Goal: Transaction & Acquisition: Book appointment/travel/reservation

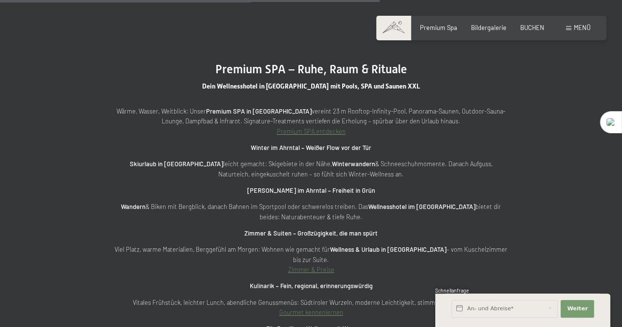
scroll to position [2507, 0]
click at [584, 26] on span "Menü" at bounding box center [582, 28] width 17 height 8
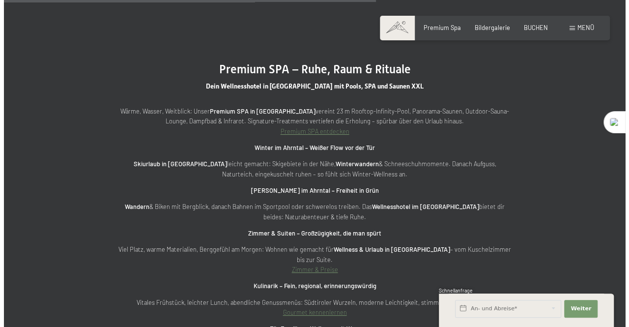
scroll to position [2513, 0]
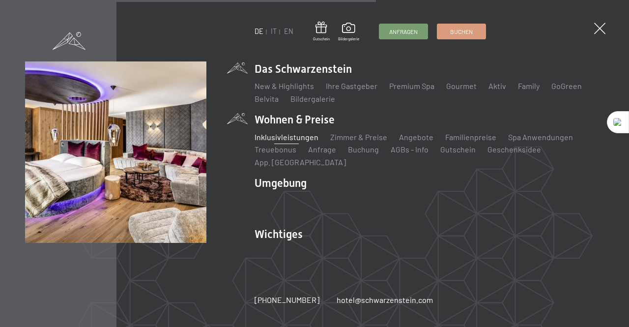
click at [313, 142] on link "Inklusivleistungen" at bounding box center [287, 136] width 64 height 9
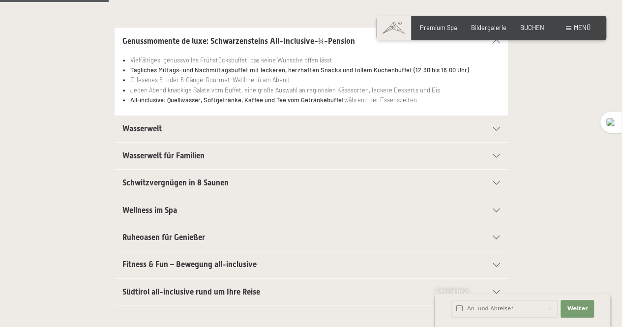
scroll to position [295, 0]
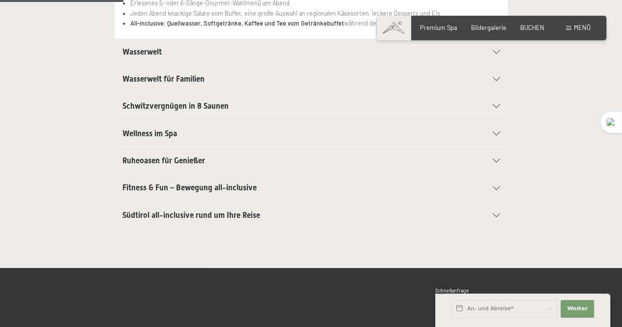
click at [249, 51] on h2 "Wasserwelt" at bounding box center [292, 52] width 340 height 11
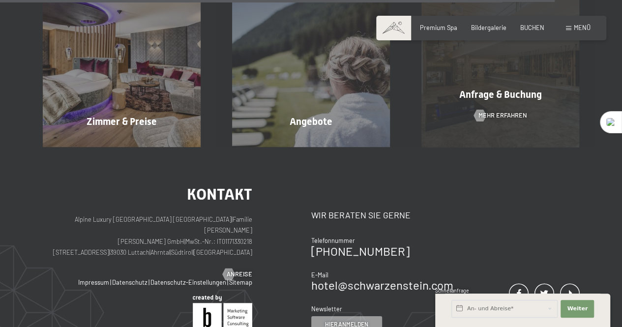
scroll to position [1475, 0]
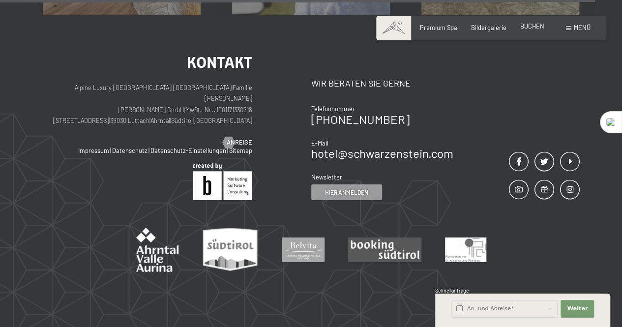
click at [531, 29] on span "BUCHEN" at bounding box center [532, 26] width 24 height 8
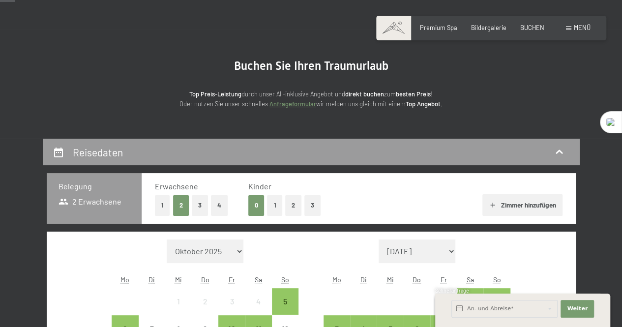
scroll to position [197, 0]
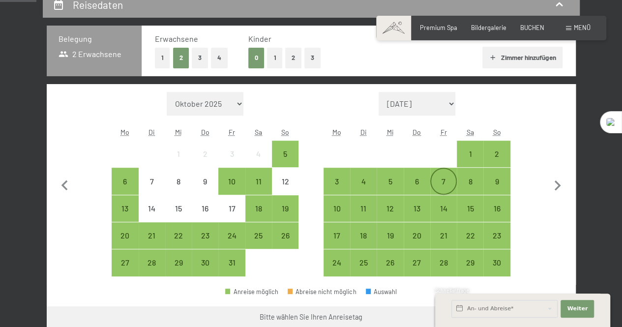
click at [442, 183] on div "7" at bounding box center [443, 189] width 25 height 25
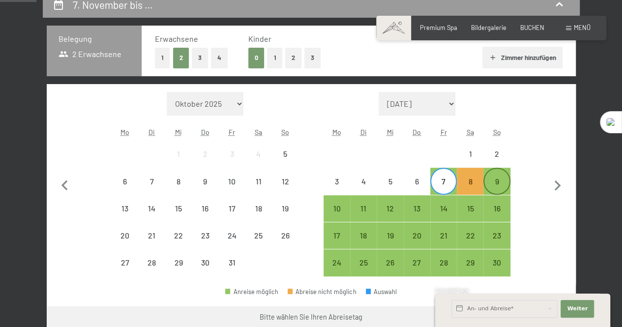
click at [498, 184] on div "9" at bounding box center [496, 189] width 25 height 25
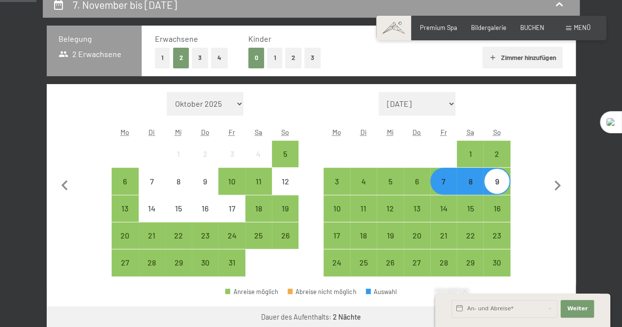
click at [274, 61] on button "1" at bounding box center [274, 58] width 15 height 20
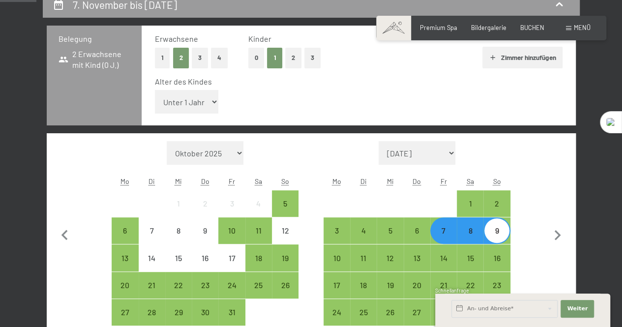
click at [192, 101] on select "Unter 1 Jahr 1 Jahr 2 Jahre 3 Jahre 4 Jahre 5 Jahre 6 Jahre 7 Jahre 8 Jahre 9 J…" at bounding box center [187, 102] width 64 height 24
select select "7"
click at [155, 90] on select "Unter 1 Jahr 1 Jahr 2 Jahre 3 Jahre 4 Jahre 5 Jahre 6 Jahre 7 Jahre 8 Jahre 9 J…" at bounding box center [187, 102] width 64 height 24
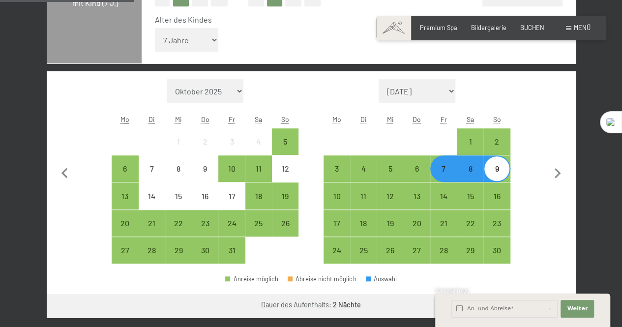
scroll to position [344, 0]
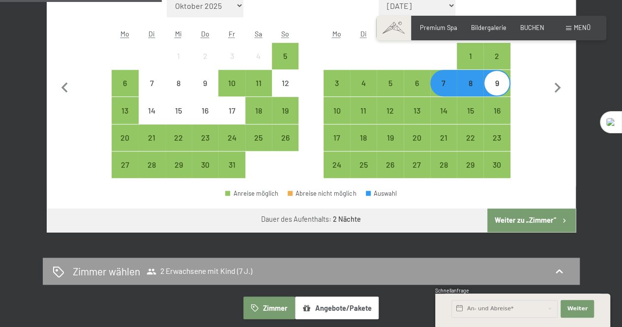
click at [535, 219] on button "Weiter zu „Zimmer“" at bounding box center [531, 220] width 88 height 24
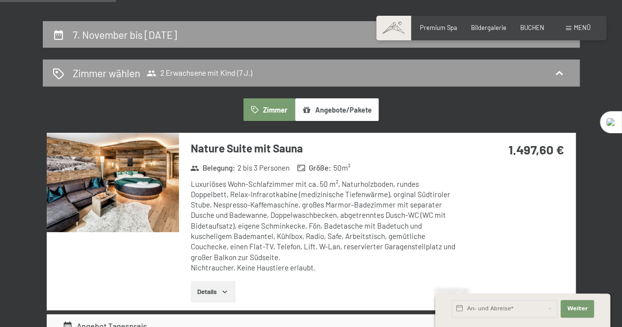
scroll to position [188, 0]
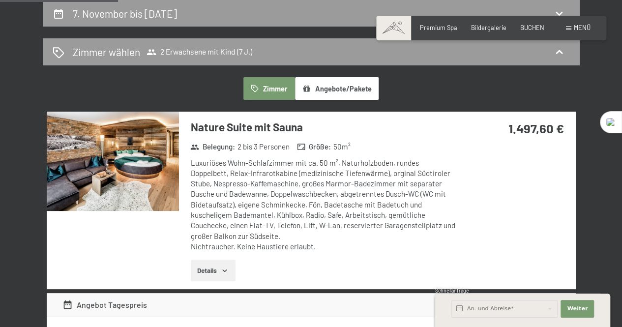
click at [138, 175] on img at bounding box center [113, 161] width 132 height 99
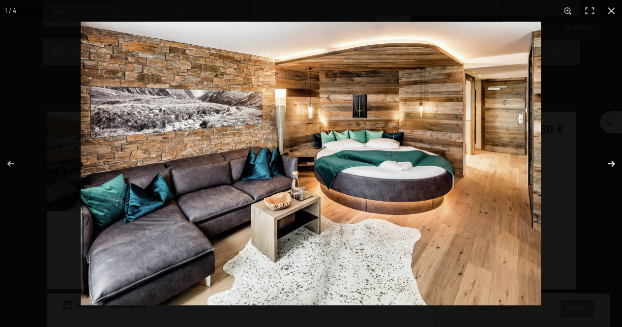
click at [607, 165] on button "button" at bounding box center [605, 163] width 34 height 49
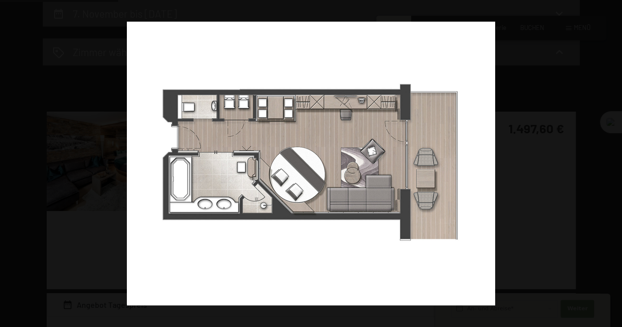
click at [607, 165] on button "button" at bounding box center [605, 163] width 34 height 49
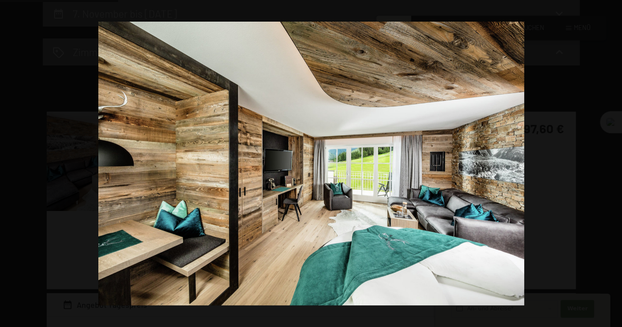
click at [607, 165] on button "button" at bounding box center [605, 163] width 34 height 49
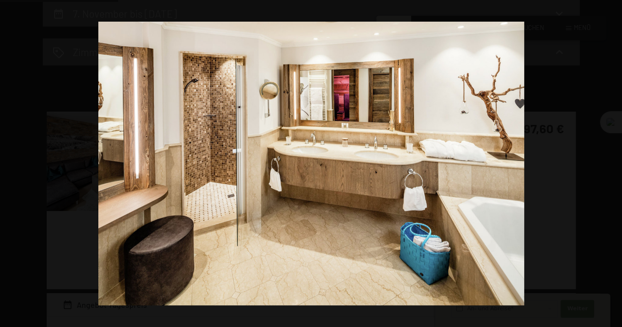
click at [607, 165] on button "button" at bounding box center [605, 163] width 34 height 49
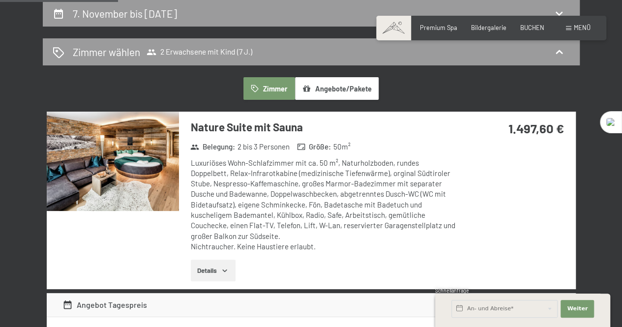
click at [0, 0] on button "button" at bounding box center [0, 0] width 0 height 0
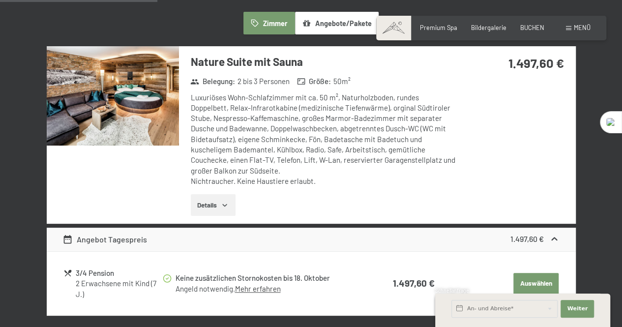
scroll to position [204, 0]
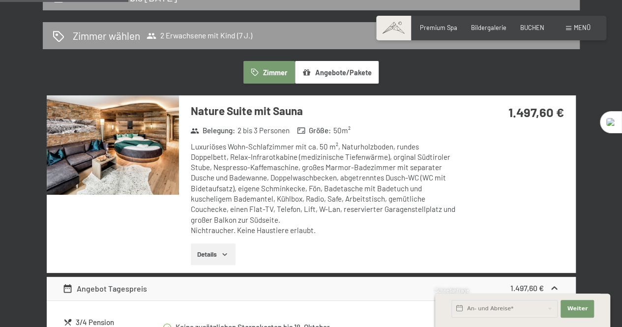
click at [347, 73] on button "Angebote/Pakete" at bounding box center [337, 72] width 84 height 23
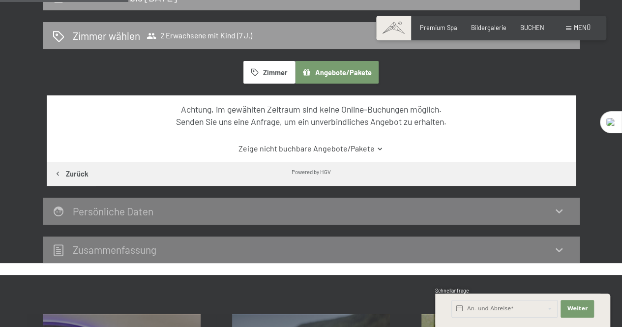
click at [261, 72] on button "Zimmer" at bounding box center [268, 72] width 51 height 23
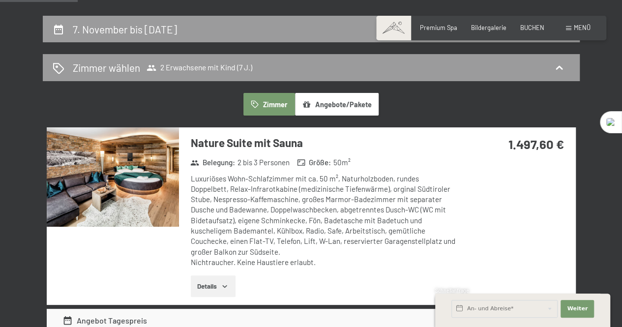
scroll to position [106, 0]
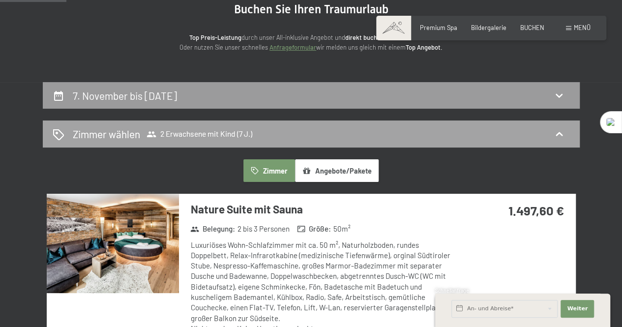
click at [258, 127] on div "Zimmer wählen 2 Erwachsene mit Kind (7 J.)" at bounding box center [311, 134] width 517 height 14
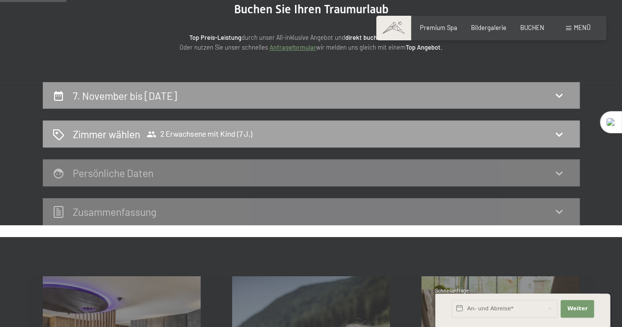
click at [258, 128] on div "Zimmer wählen 2 Erwachsene mit Kind (7 J.)" at bounding box center [311, 134] width 517 height 14
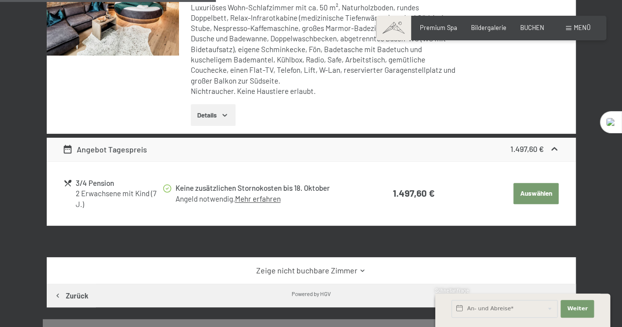
scroll to position [344, 0]
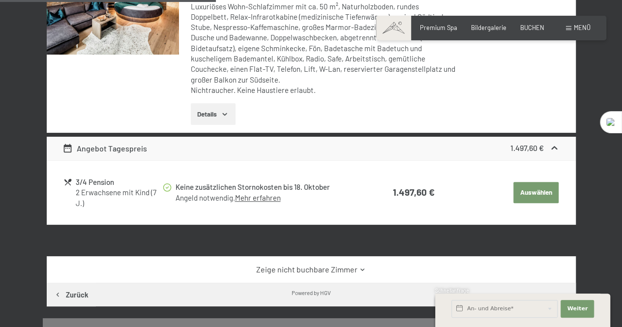
click at [535, 187] on button "Auswählen" at bounding box center [535, 193] width 45 height 22
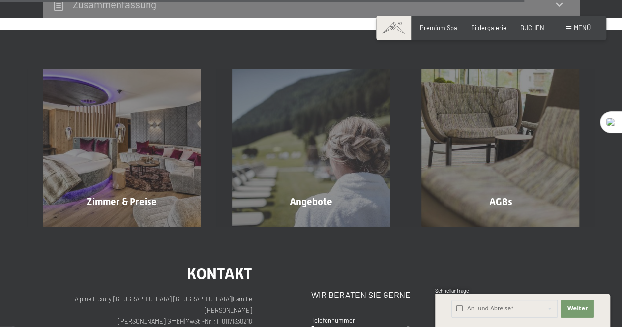
scroll to position [1269, 0]
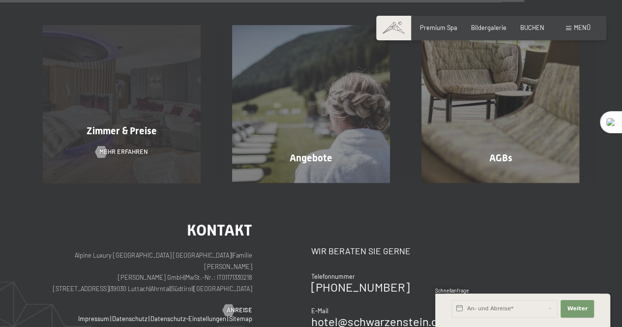
click at [109, 147] on span "Mehr erfahren" at bounding box center [123, 151] width 49 height 9
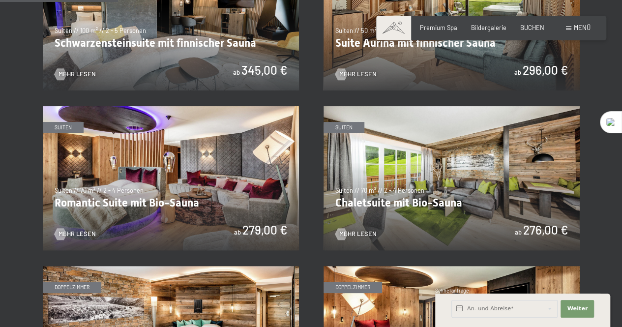
scroll to position [590, 0]
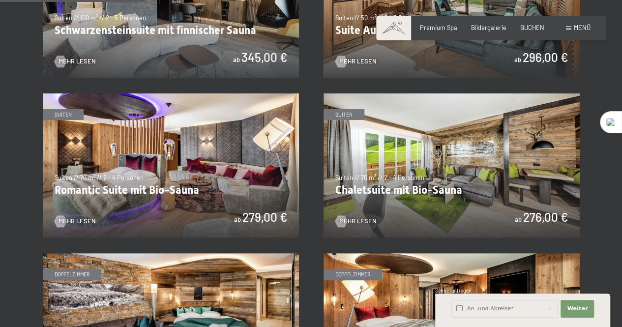
click at [231, 166] on img at bounding box center [171, 165] width 256 height 144
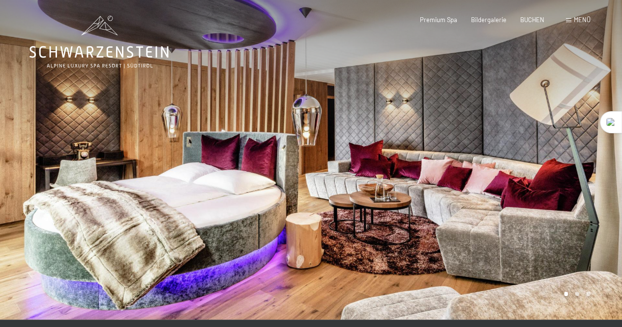
click at [556, 174] on div at bounding box center [466, 160] width 311 height 320
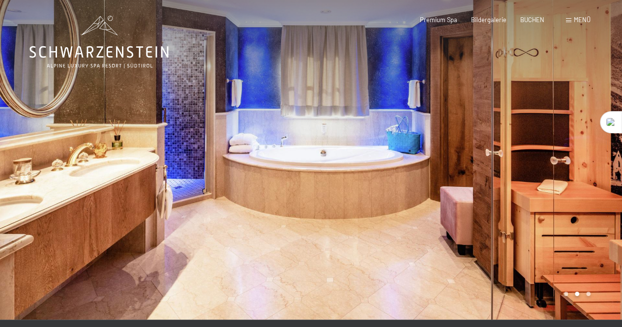
click at [556, 174] on div at bounding box center [466, 160] width 311 height 320
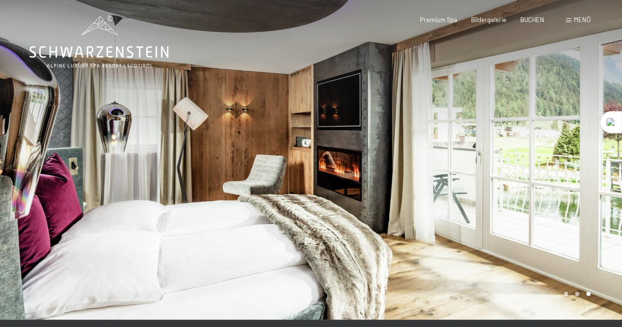
click at [556, 174] on div at bounding box center [466, 160] width 311 height 320
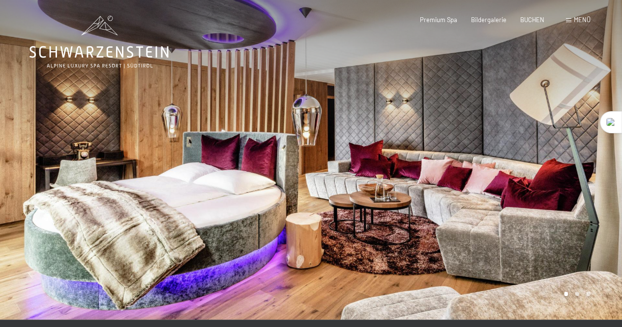
click at [556, 174] on div at bounding box center [466, 160] width 311 height 320
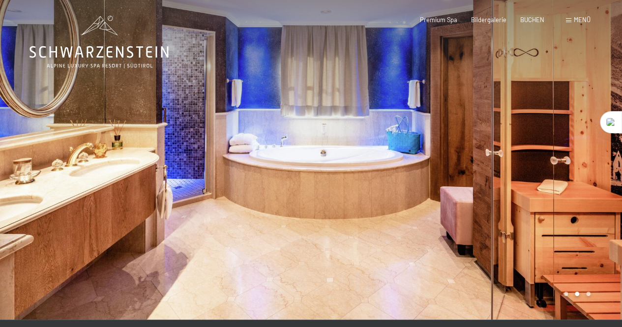
click at [556, 174] on div at bounding box center [466, 160] width 311 height 320
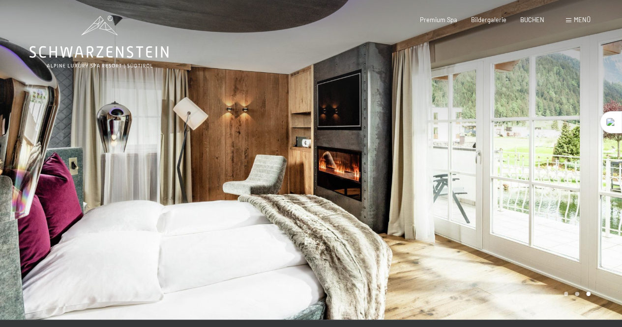
click at [556, 174] on div at bounding box center [466, 160] width 311 height 320
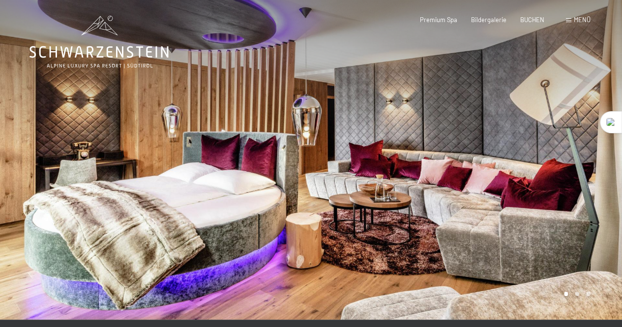
click at [556, 174] on div at bounding box center [466, 160] width 311 height 320
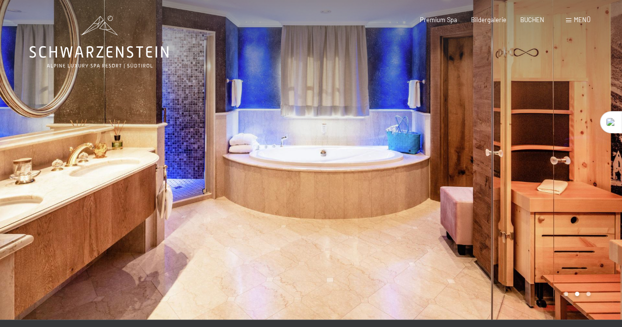
click at [556, 174] on div at bounding box center [466, 160] width 311 height 320
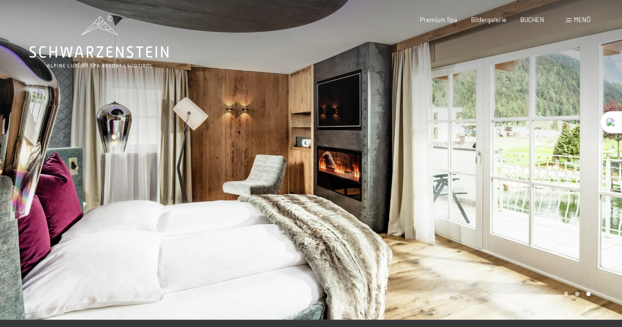
click at [556, 174] on div at bounding box center [466, 160] width 311 height 320
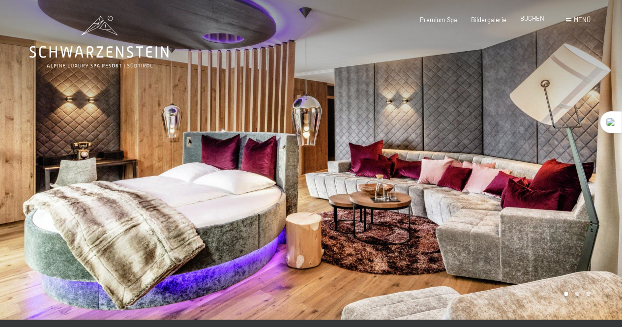
click at [529, 21] on span "BUCHEN" at bounding box center [532, 18] width 24 height 8
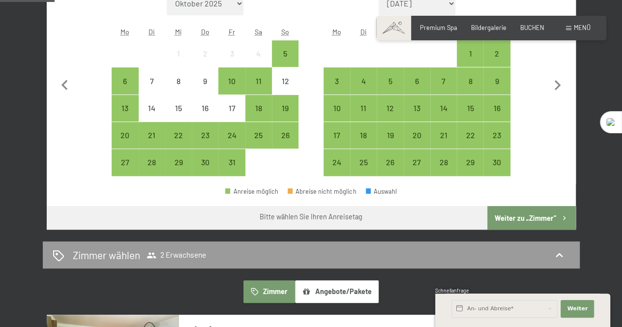
scroll to position [246, 0]
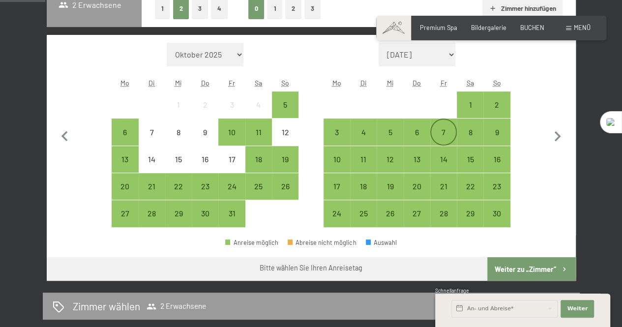
click at [446, 129] on div "7" at bounding box center [443, 140] width 25 height 25
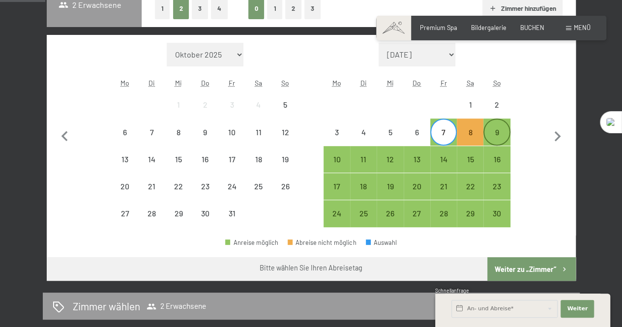
click at [501, 123] on div "9" at bounding box center [496, 131] width 25 height 25
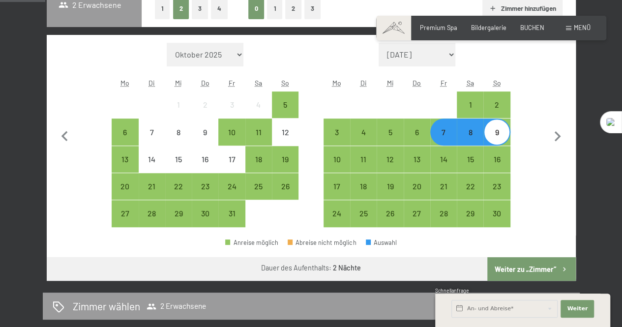
click at [525, 267] on button "Weiter zu „Zimmer“" at bounding box center [531, 269] width 88 height 24
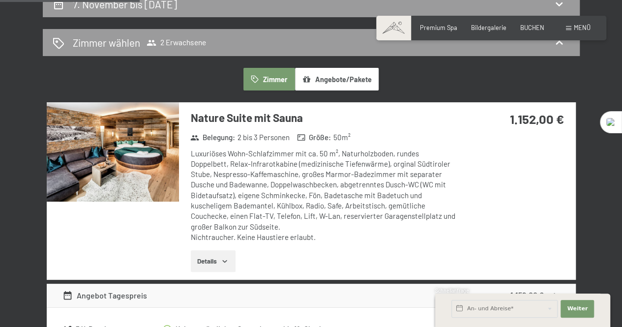
scroll to position [188, 0]
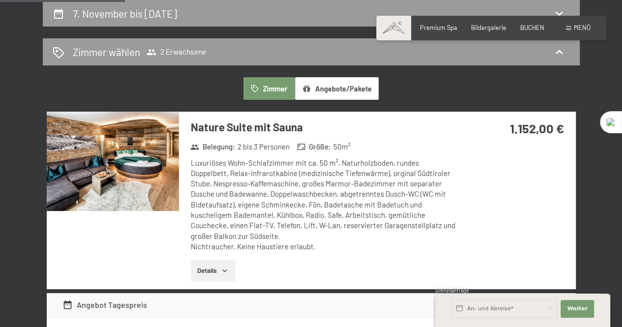
click at [227, 271] on icon "button" at bounding box center [225, 270] width 8 height 8
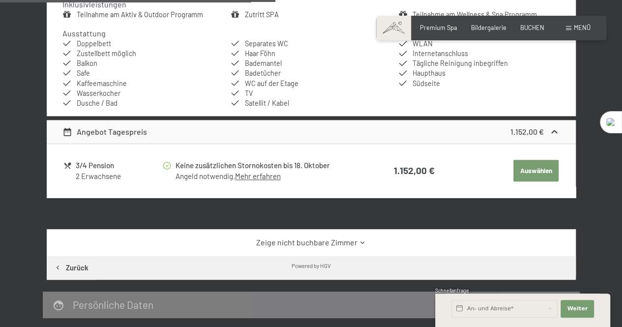
scroll to position [532, 0]
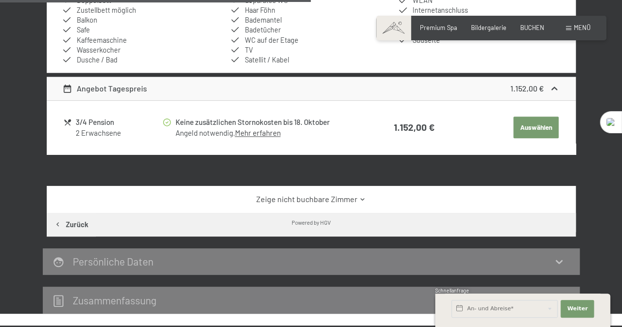
click at [364, 198] on icon at bounding box center [362, 199] width 7 height 7
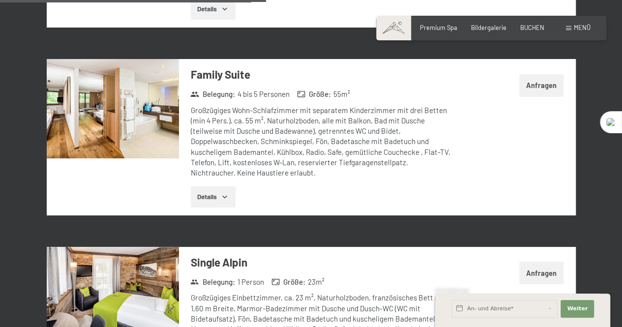
scroll to position [1417, 0]
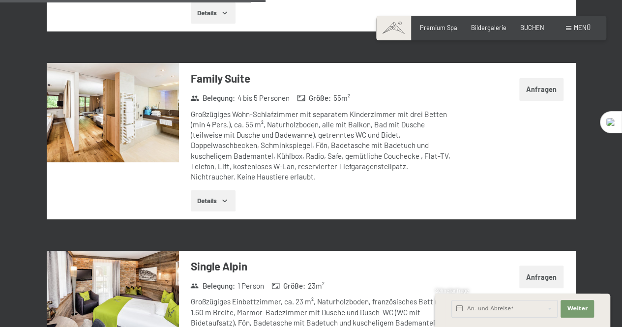
click at [124, 140] on img at bounding box center [113, 112] width 132 height 99
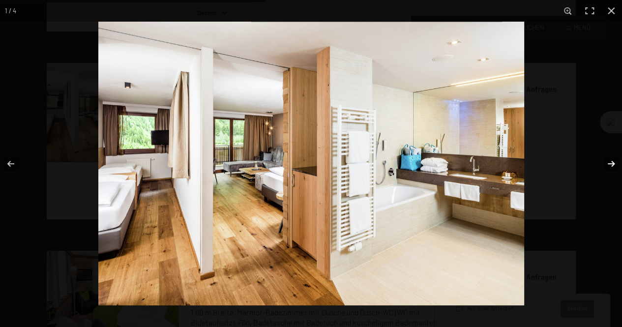
click at [615, 162] on button "button" at bounding box center [605, 163] width 34 height 49
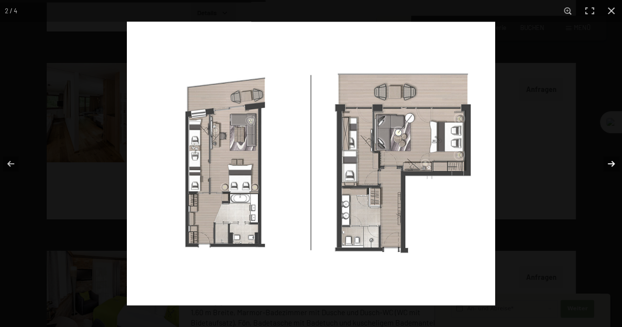
click at [615, 162] on button "button" at bounding box center [605, 163] width 34 height 49
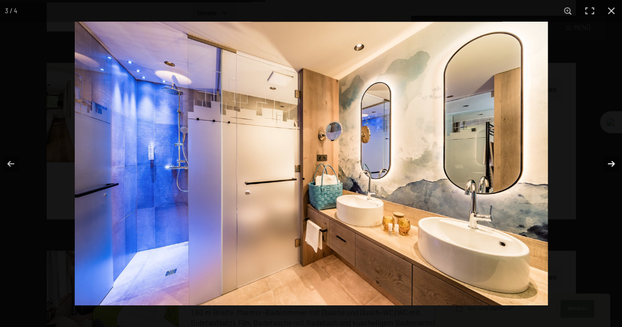
click at [615, 162] on button "button" at bounding box center [605, 163] width 34 height 49
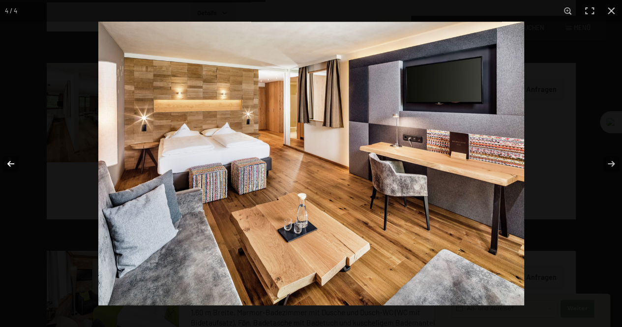
click at [13, 165] on button "button" at bounding box center [17, 163] width 34 height 49
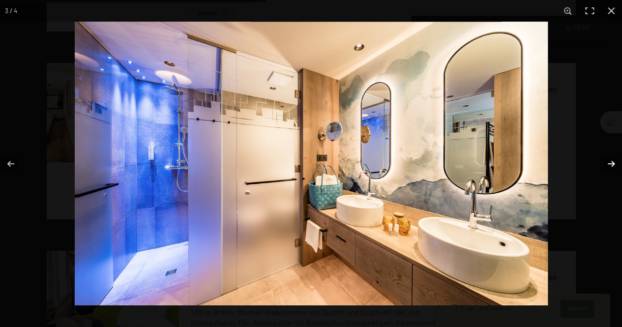
click at [611, 165] on button "button" at bounding box center [605, 163] width 34 height 49
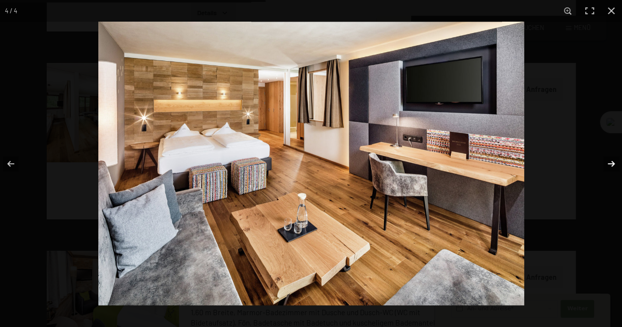
click at [611, 165] on button "button" at bounding box center [605, 163] width 34 height 49
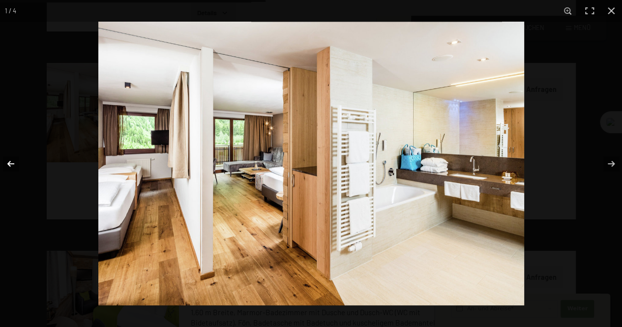
click at [12, 161] on button "button" at bounding box center [17, 163] width 34 height 49
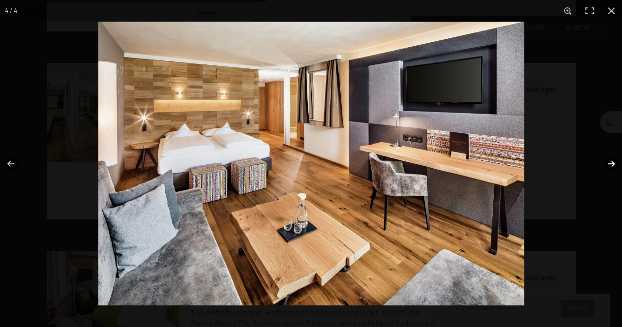
click at [607, 166] on button "button" at bounding box center [605, 163] width 34 height 49
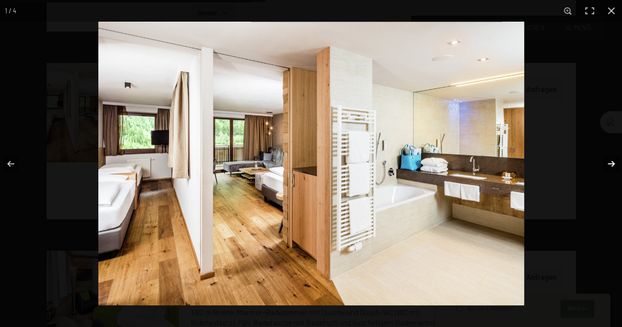
click at [607, 166] on button "button" at bounding box center [605, 163] width 34 height 49
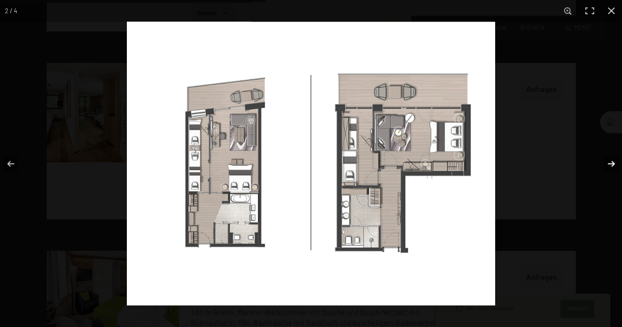
click at [607, 166] on button "button" at bounding box center [605, 163] width 34 height 49
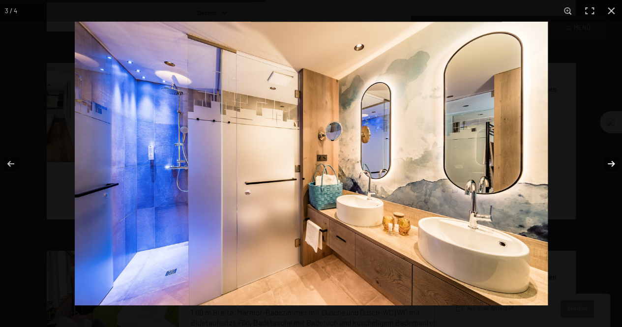
click at [607, 166] on button "button" at bounding box center [605, 163] width 34 height 49
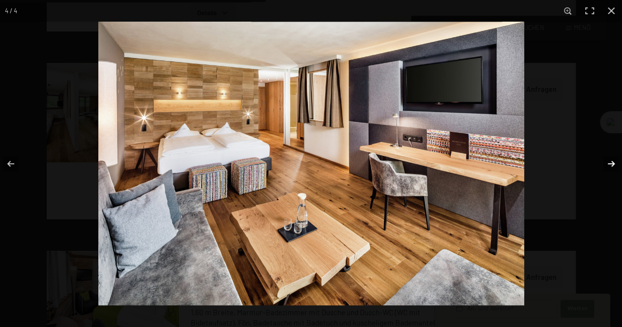
click at [607, 166] on button "button" at bounding box center [605, 163] width 34 height 49
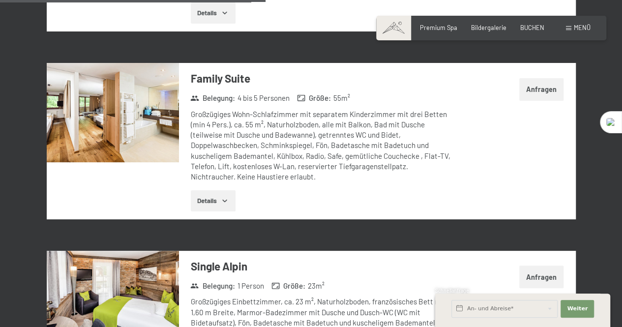
click at [0, 0] on button "button" at bounding box center [0, 0] width 0 height 0
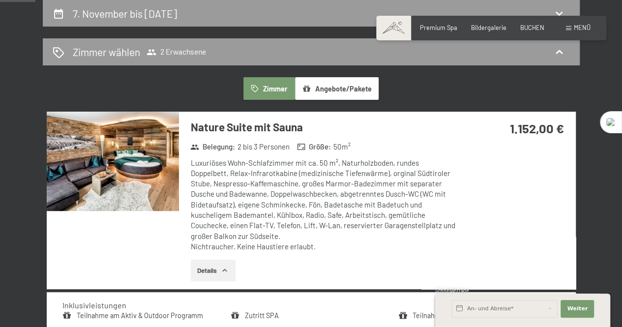
scroll to position [188, 0]
click at [138, 180] on img at bounding box center [113, 161] width 132 height 99
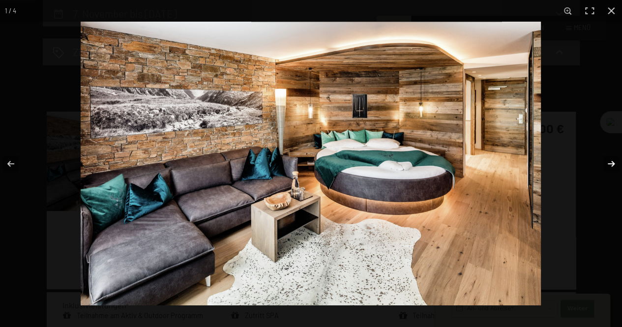
click at [613, 162] on button "button" at bounding box center [605, 163] width 34 height 49
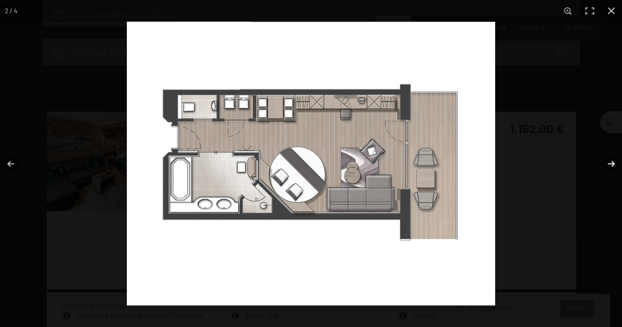
click at [613, 162] on button "button" at bounding box center [605, 163] width 34 height 49
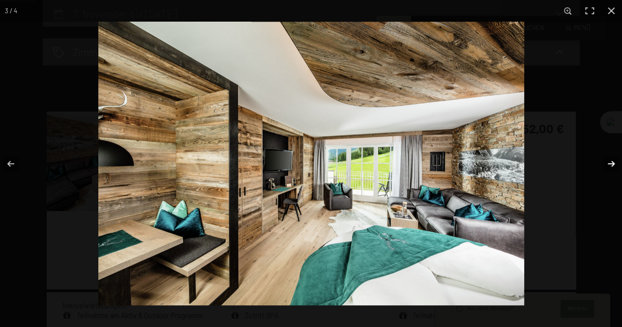
click at [613, 162] on button "button" at bounding box center [605, 163] width 34 height 49
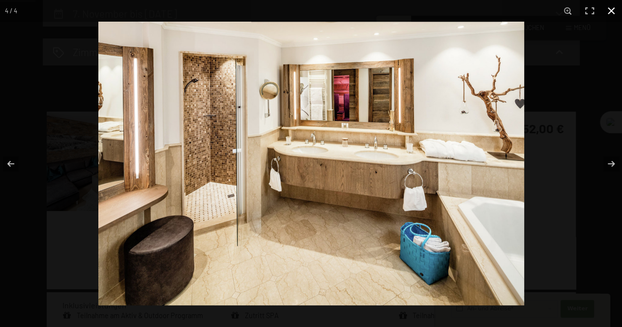
click at [615, 7] on button "button" at bounding box center [611, 11] width 22 height 22
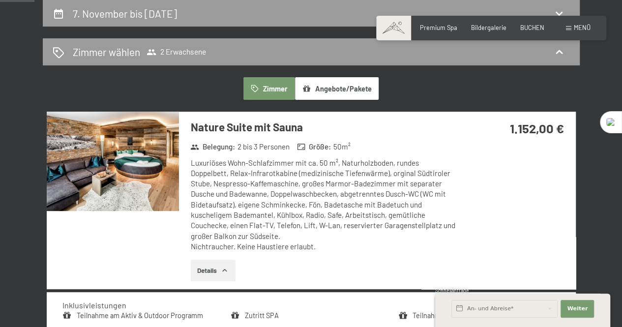
scroll to position [0, 0]
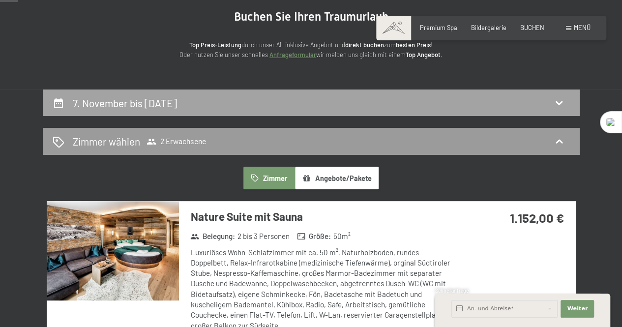
click at [244, 96] on div "7. November bis 9. November 2025" at bounding box center [311, 103] width 517 height 14
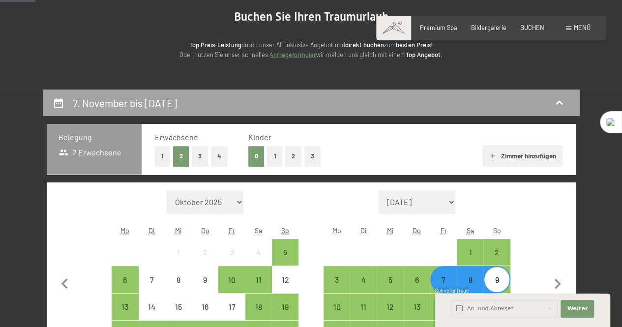
scroll to position [188, 0]
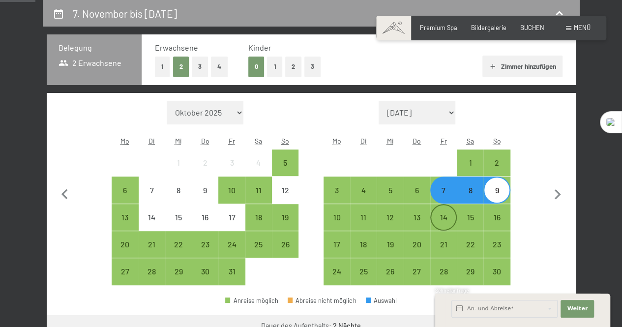
click at [440, 218] on div "14" at bounding box center [443, 225] width 25 height 25
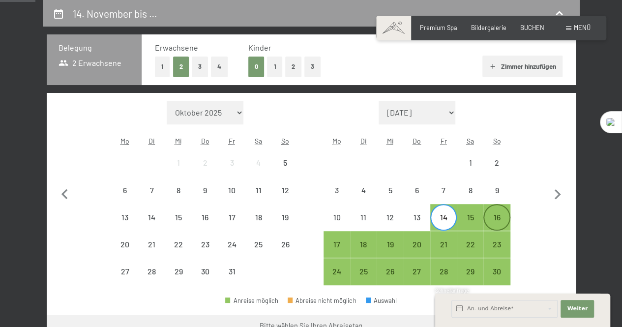
click at [494, 222] on div "16" at bounding box center [496, 225] width 25 height 25
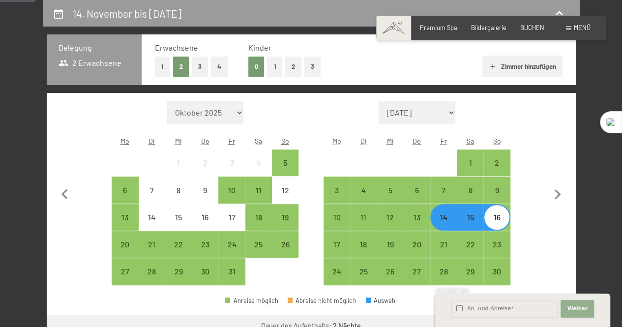
click at [583, 308] on span "Weiter" at bounding box center [577, 309] width 21 height 8
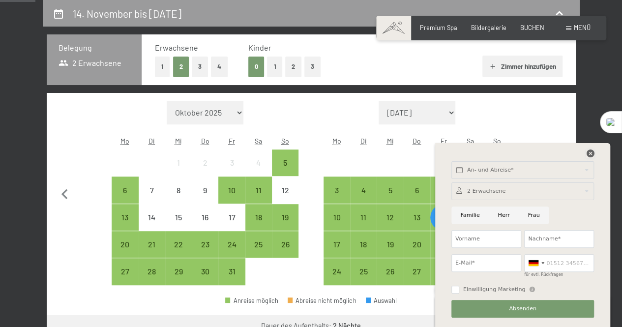
click at [589, 155] on icon at bounding box center [590, 153] width 8 height 8
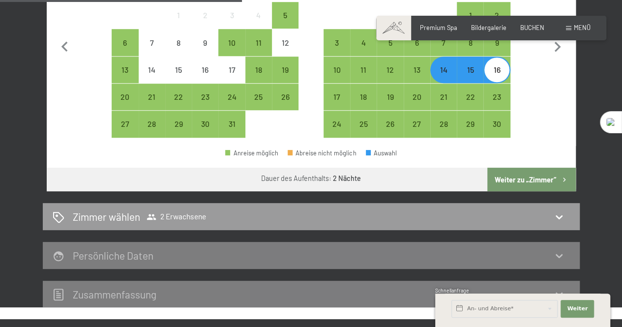
click at [519, 178] on button "Weiter zu „Zimmer“" at bounding box center [531, 180] width 88 height 24
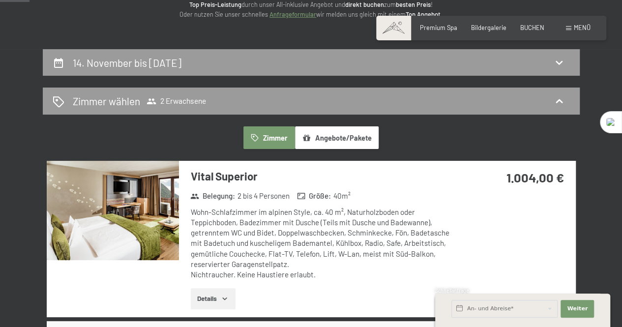
scroll to position [0, 0]
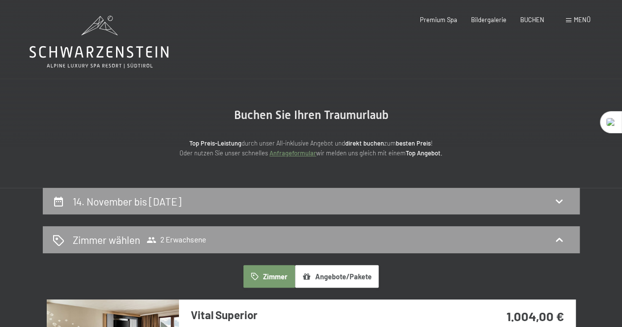
click at [146, 54] on icon at bounding box center [98, 42] width 139 height 53
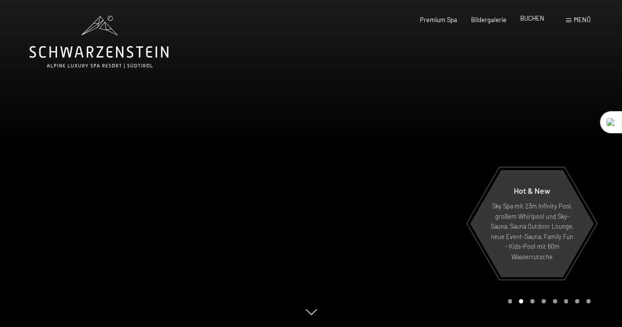
click at [522, 20] on span "BUCHEN" at bounding box center [532, 18] width 24 height 8
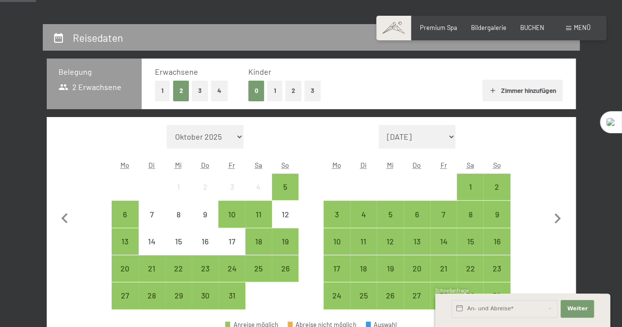
scroll to position [197, 0]
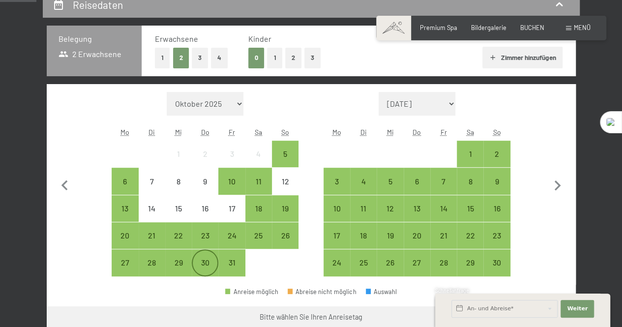
click at [202, 262] on div "30" at bounding box center [205, 271] width 25 height 25
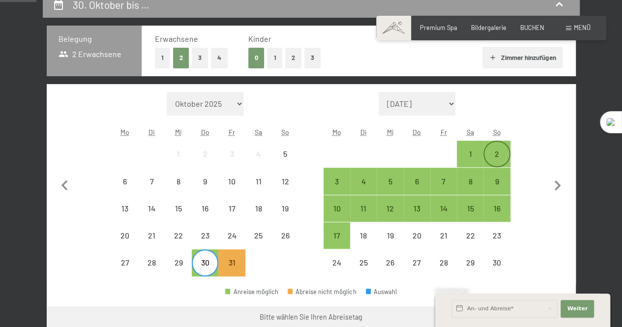
click at [495, 150] on div "2" at bounding box center [496, 162] width 25 height 25
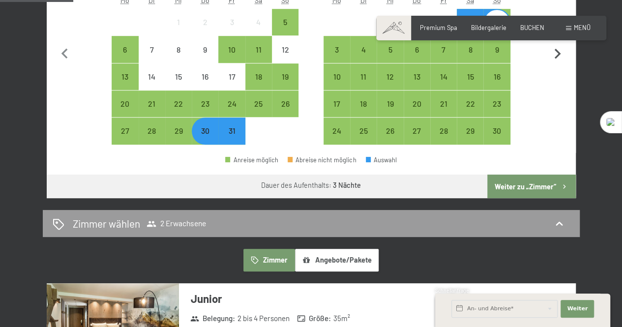
scroll to position [344, 0]
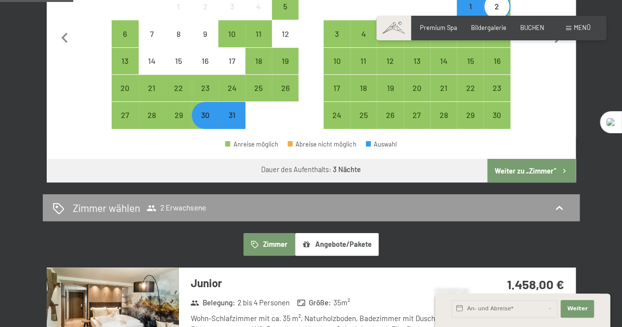
click at [549, 169] on button "Weiter zu „Zimmer“" at bounding box center [531, 171] width 88 height 24
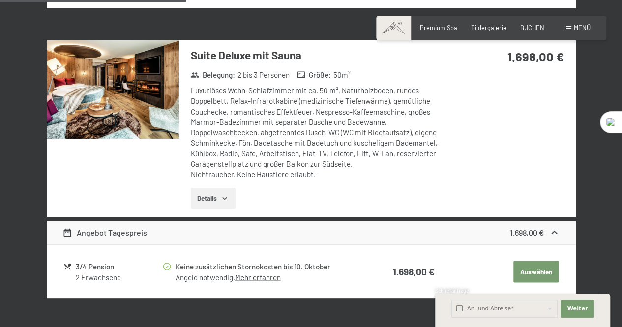
scroll to position [876, 0]
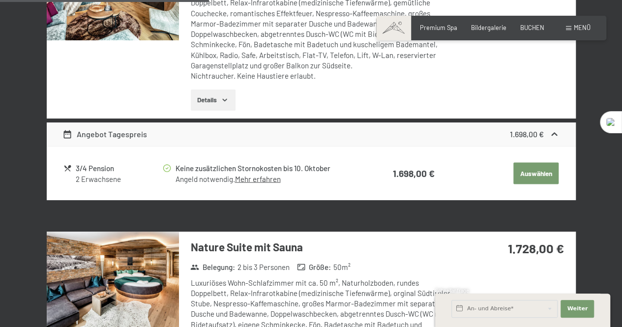
click at [211, 100] on button "Details" at bounding box center [213, 100] width 45 height 22
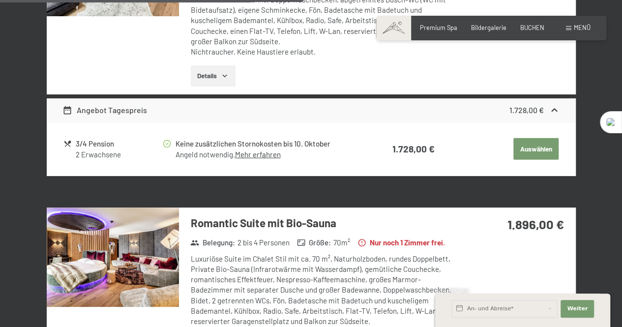
scroll to position [1515, 0]
